Goal: Task Accomplishment & Management: Use online tool/utility

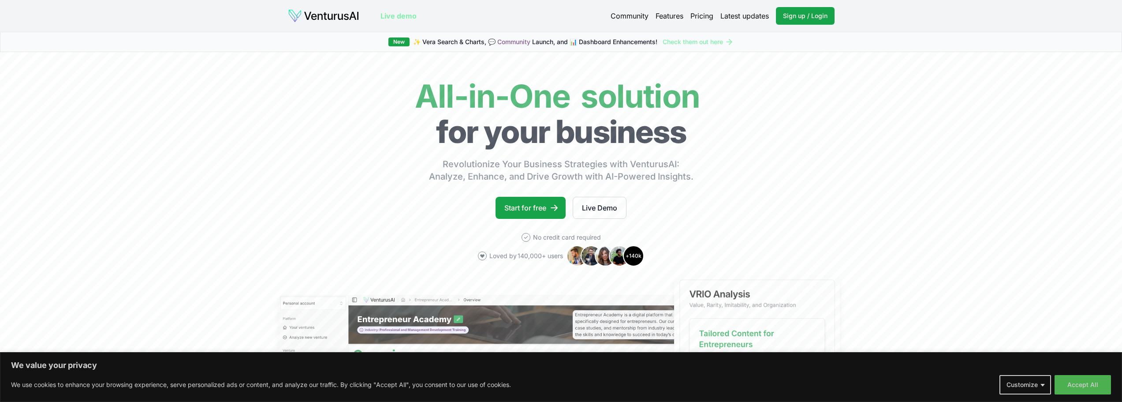
click at [1071, 373] on div "We value your privacy We use cookies to enhance your browsing experience, serve…" at bounding box center [561, 377] width 1100 height 34
click at [1081, 387] on button "Accept All" at bounding box center [1083, 384] width 56 height 19
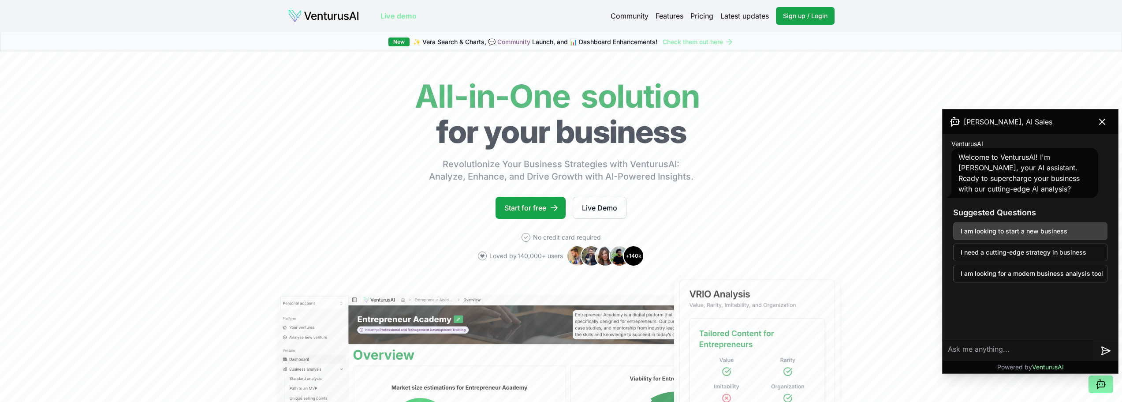
click at [1048, 238] on button "I am looking to start a new business" at bounding box center [1030, 231] width 154 height 18
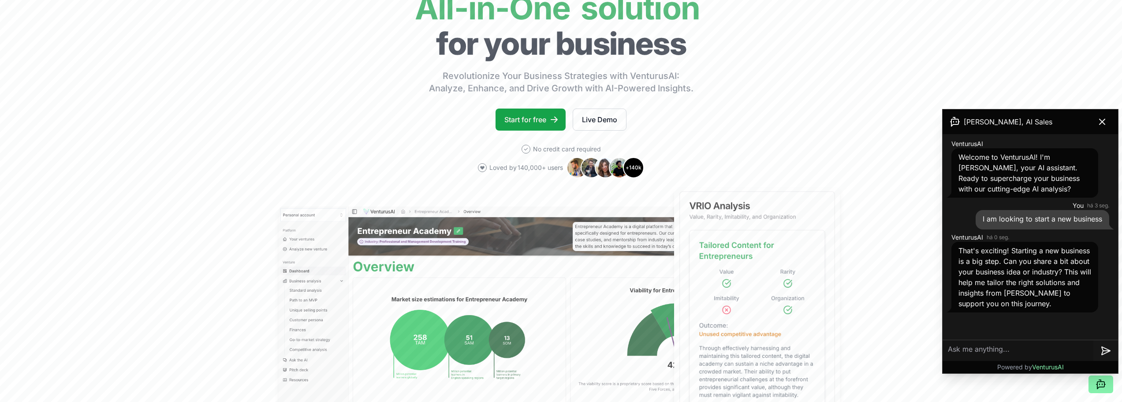
scroll to position [132, 0]
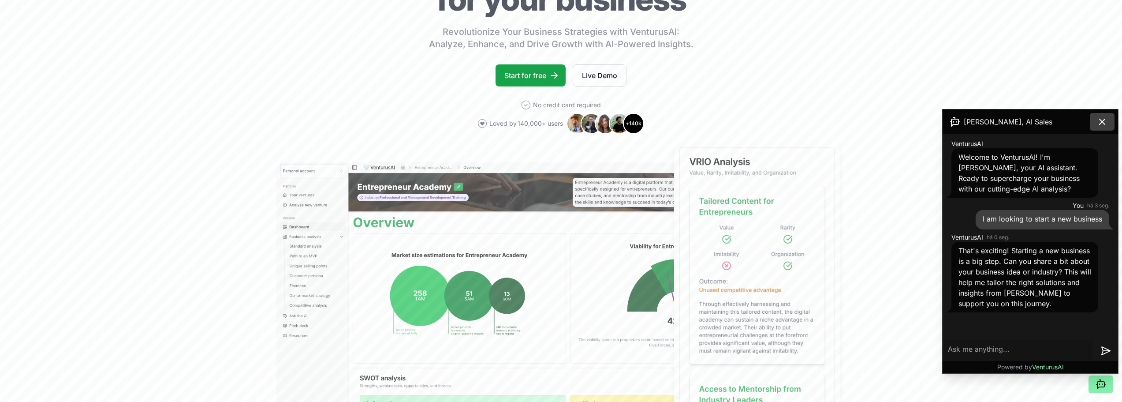
click at [1103, 123] on icon at bounding box center [1102, 121] width 11 height 11
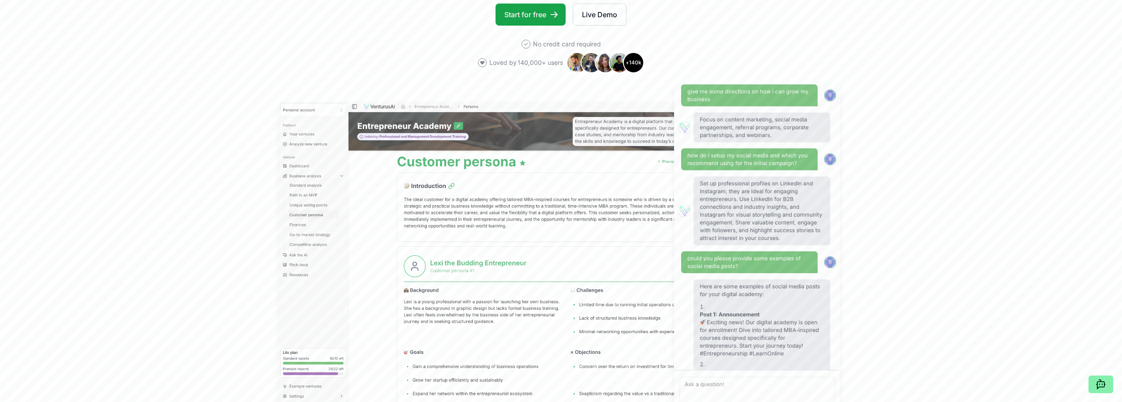
scroll to position [0, 0]
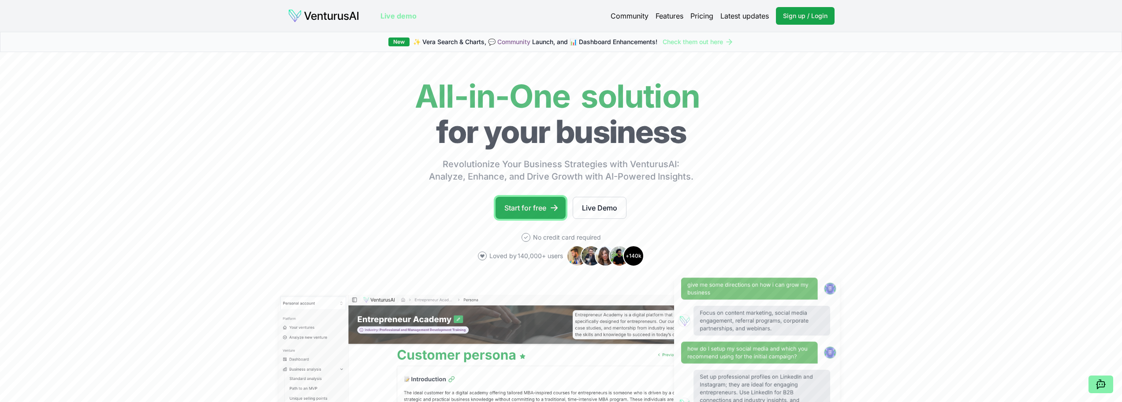
click at [540, 199] on link "Start for free" at bounding box center [531, 208] width 70 height 22
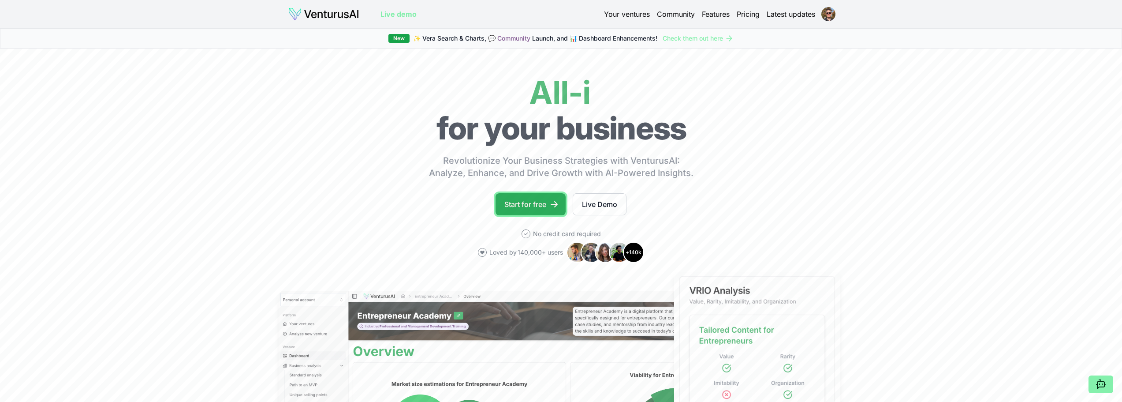
click at [526, 204] on link "Start for free" at bounding box center [531, 204] width 70 height 22
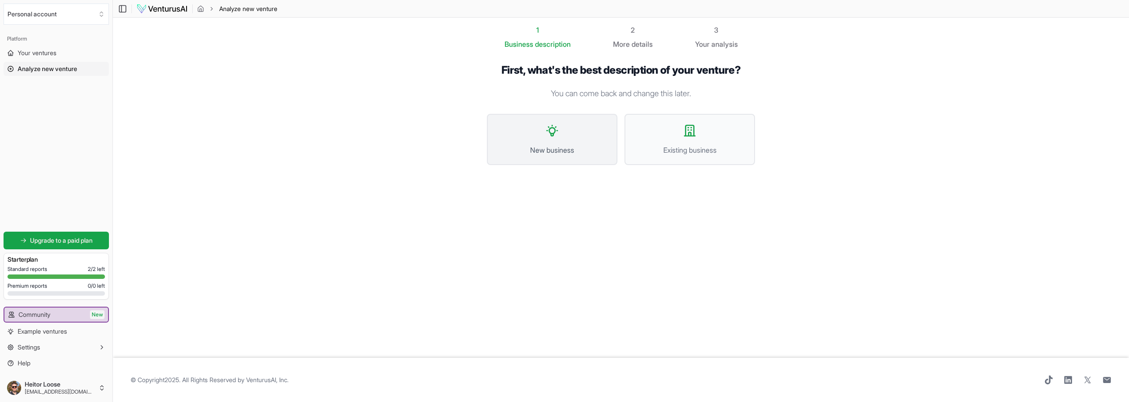
click at [546, 146] on span "New business" at bounding box center [551, 150] width 111 height 11
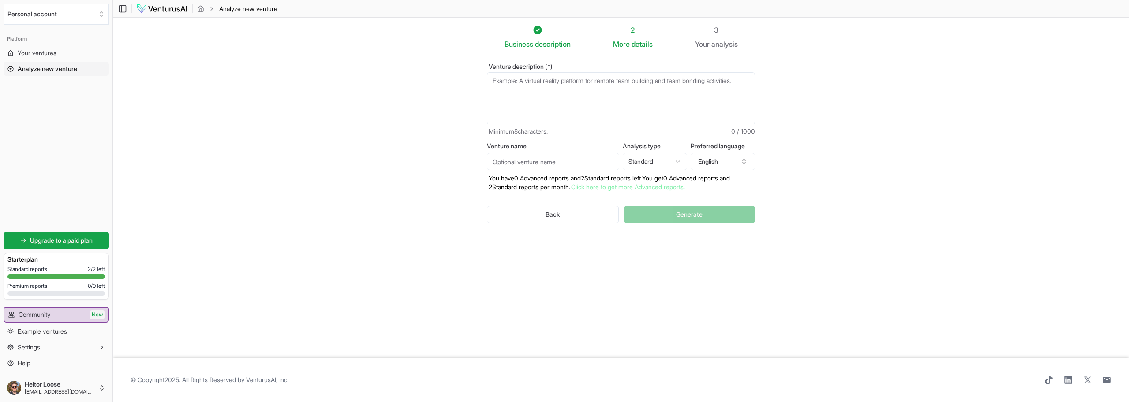
click at [547, 91] on textarea "Venture description (*)" at bounding box center [621, 98] width 268 height 52
click at [673, 167] on body "We value your privacy We use cookies to enhance your browsing experience, serve…" at bounding box center [564, 201] width 1129 height 402
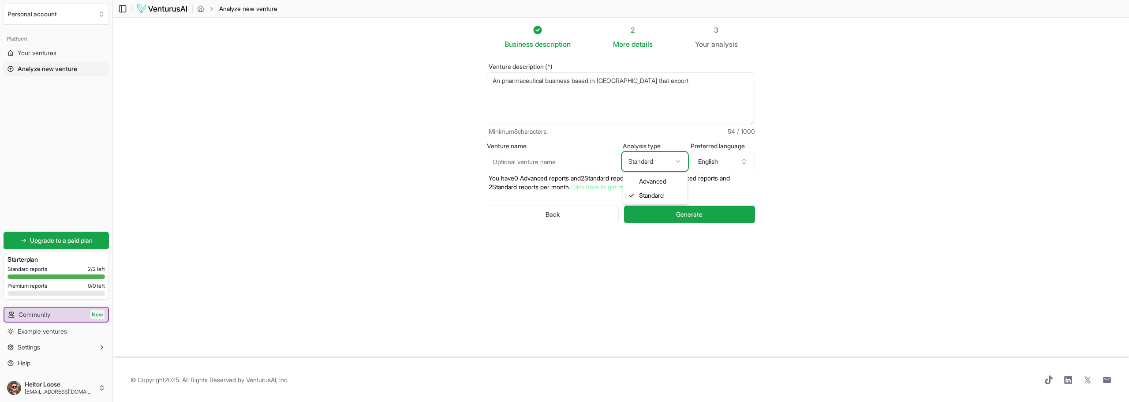
click at [673, 167] on html "We value your privacy We use cookies to enhance your browsing experience, serve…" at bounding box center [564, 201] width 1129 height 402
click at [683, 92] on textarea "An pharmaceutical business based in india that export" at bounding box center [621, 98] width 268 height 52
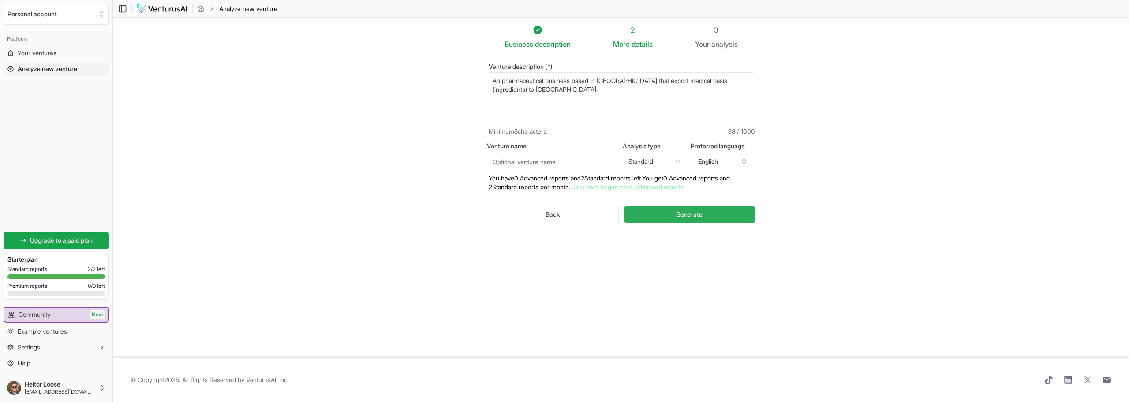
type textarea "An pharmaceutical business based in india that export medical basis (ingredient…"
click at [683, 217] on span "Generate" at bounding box center [689, 214] width 26 height 9
